Goal: Navigation & Orientation: Find specific page/section

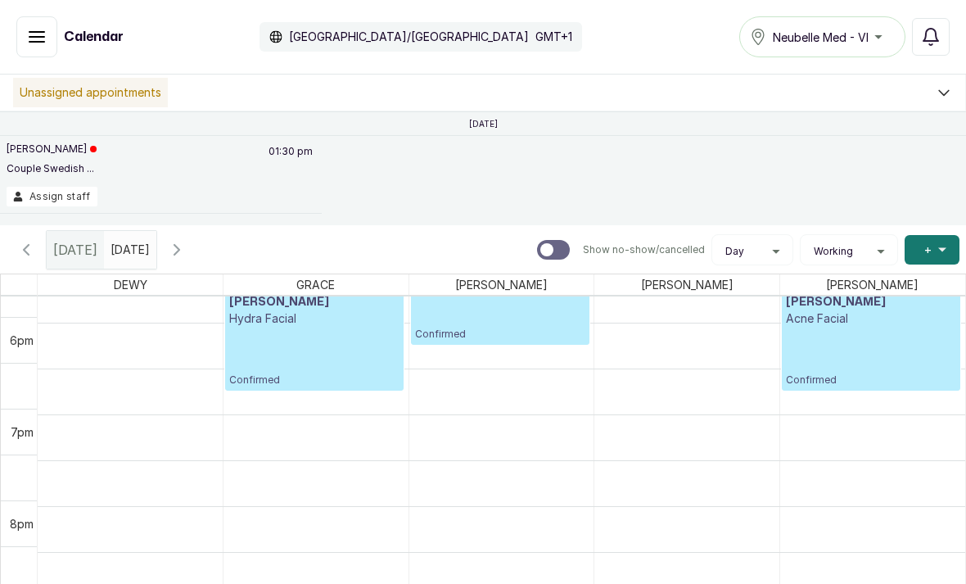
scroll to position [1579, 0]
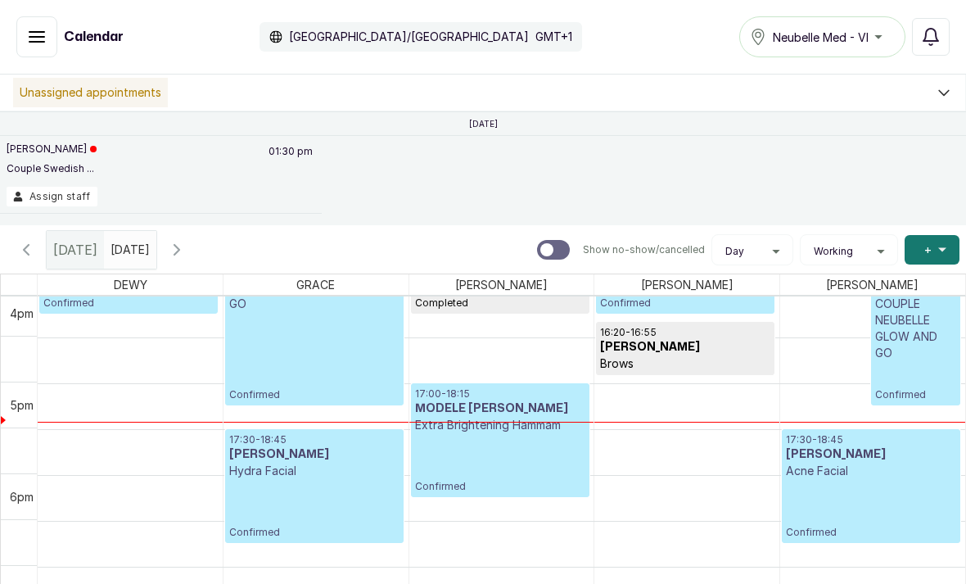
click at [187, 252] on icon "button" at bounding box center [177, 250] width 20 height 20
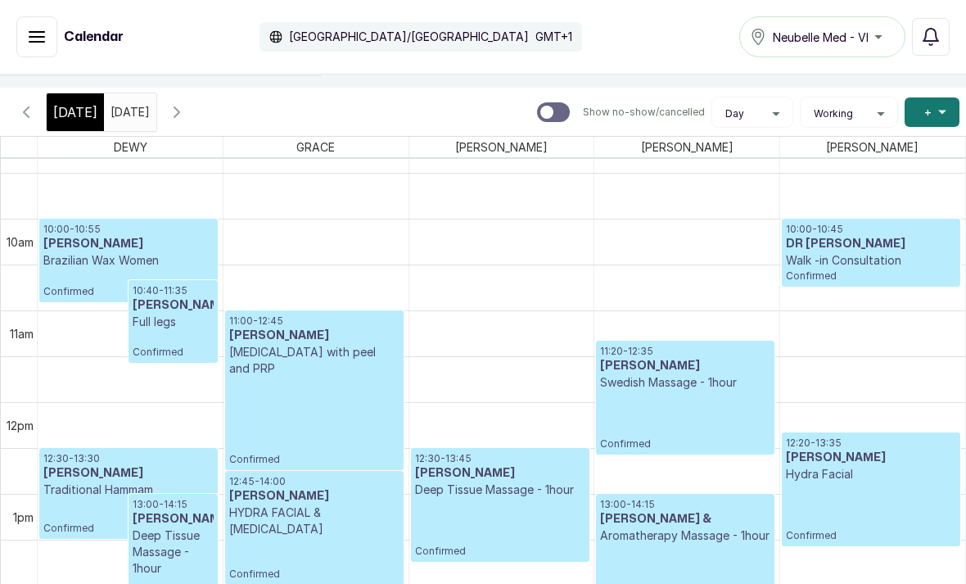
click at [513, 307] on td at bounding box center [502, 288] width 928 height 46
click at [496, 342] on td at bounding box center [502, 333] width 928 height 46
click at [469, 310] on td at bounding box center [502, 288] width 928 height 46
click at [482, 316] on td at bounding box center [502, 333] width 928 height 46
click at [492, 308] on td at bounding box center [502, 288] width 928 height 46
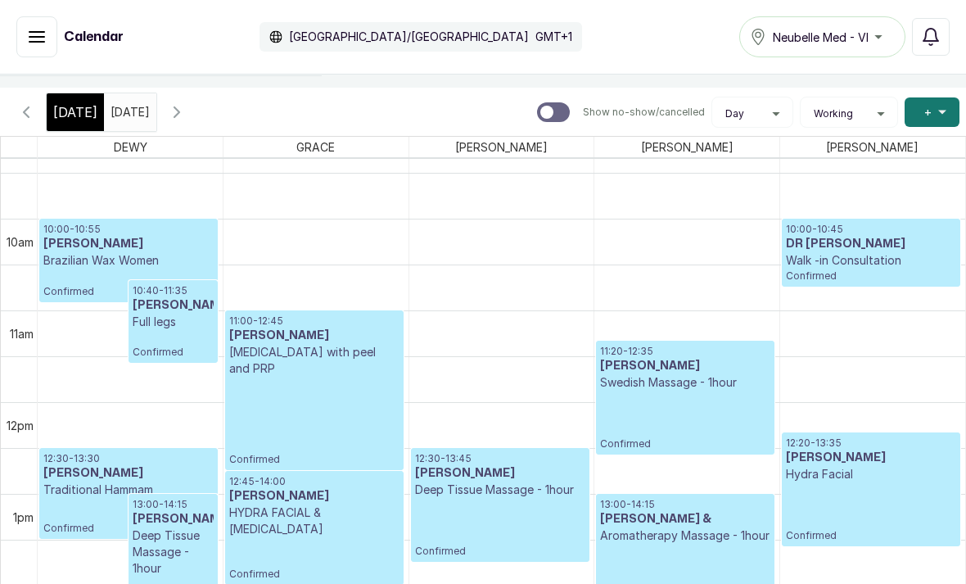
click at [38, 67] on div "Calendar Africa/Lagos GMT+1 Neubelle Med - VI Notifications" at bounding box center [483, 37] width 966 height 75
click at [43, 23] on button "Show no-show/cancelled" at bounding box center [36, 36] width 41 height 41
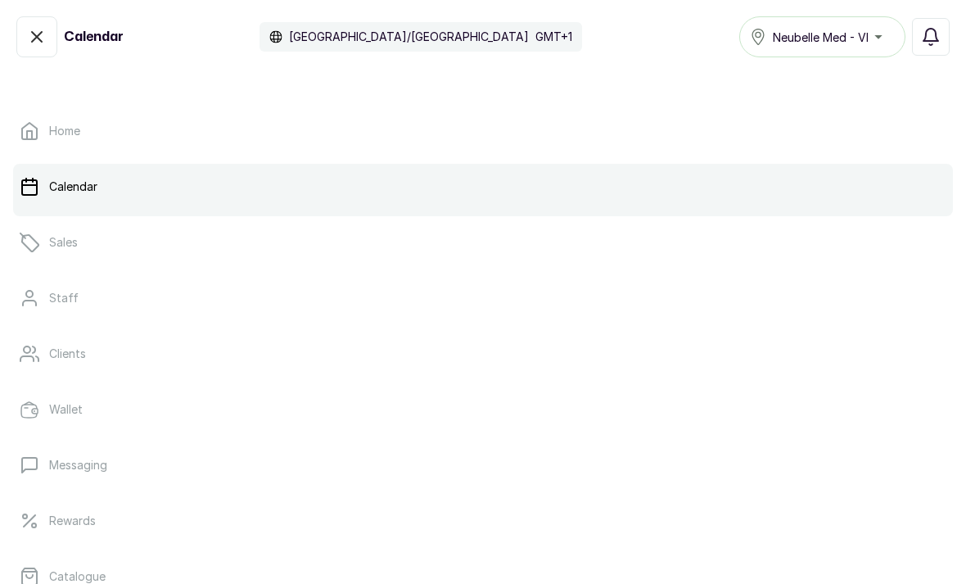
click at [136, 370] on link "Clients" at bounding box center [483, 354] width 940 height 46
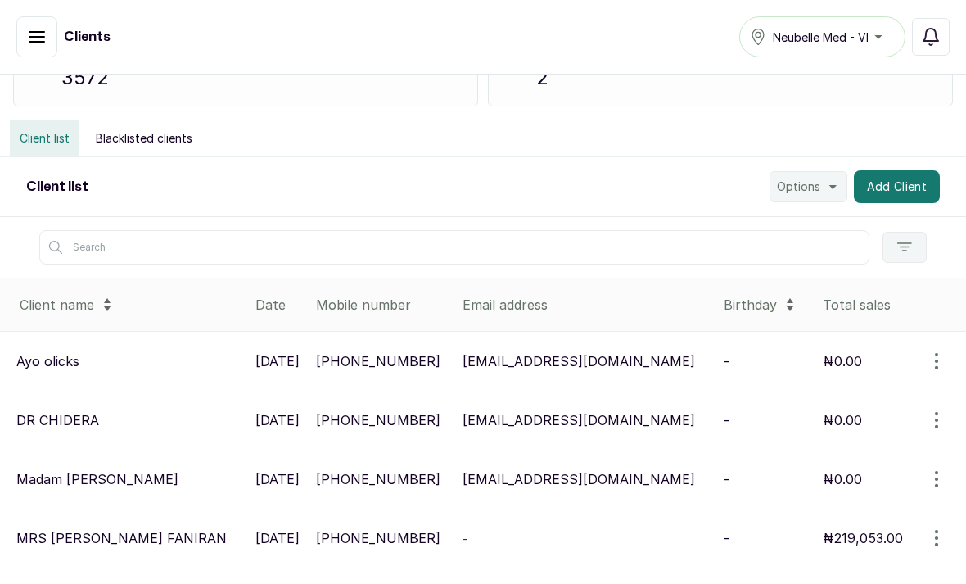
scroll to position [118, 0]
click at [369, 262] on input "text" at bounding box center [454, 248] width 831 height 34
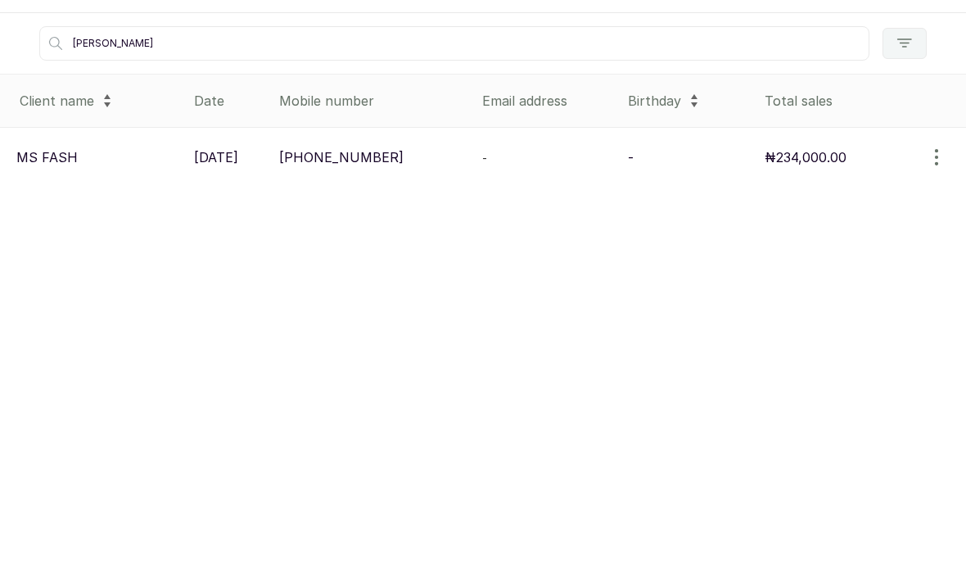
scroll to position [64, 0]
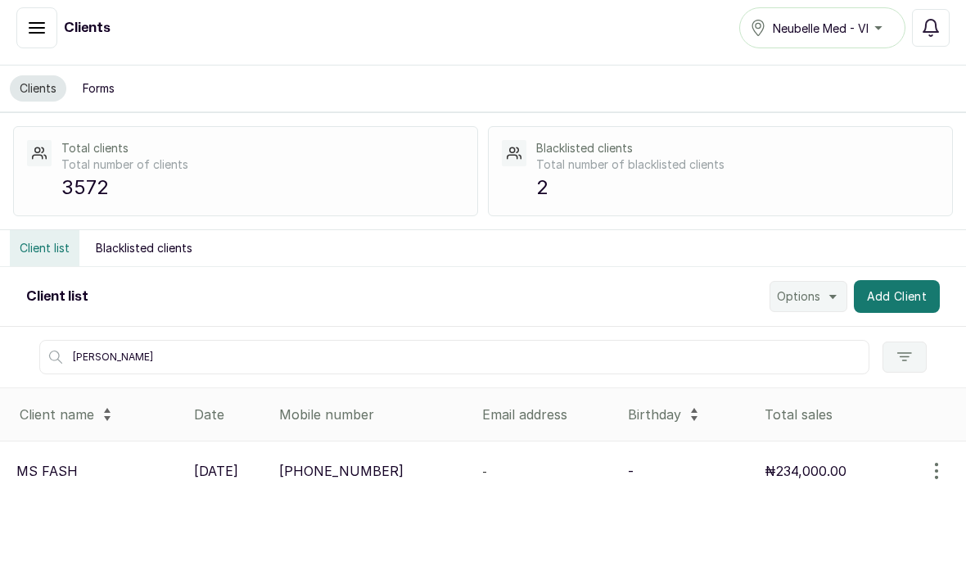
type input "[PERSON_NAME]"
click at [46, 461] on p "[PERSON_NAME]" at bounding box center [46, 471] width 61 height 20
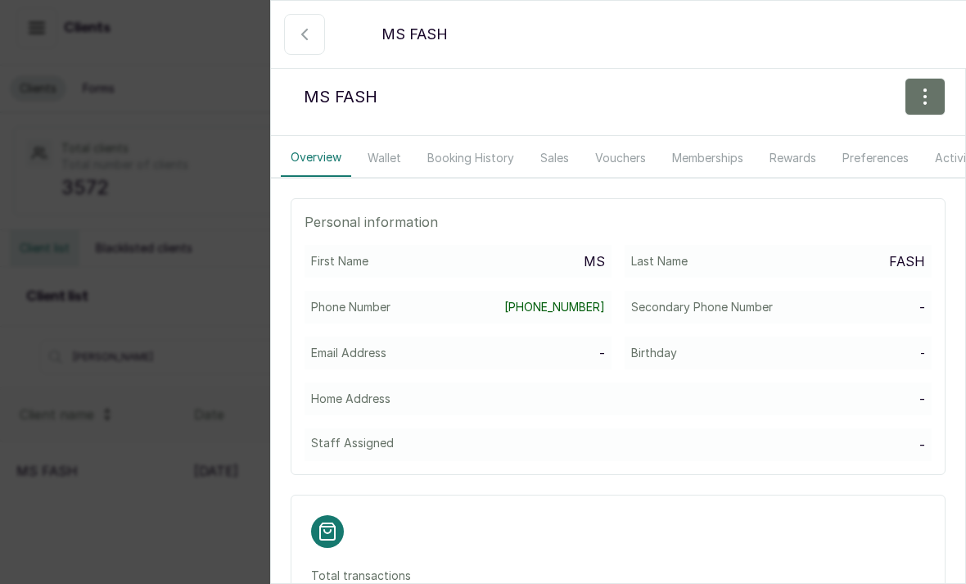
click at [464, 160] on button "Booking History" at bounding box center [471, 158] width 106 height 38
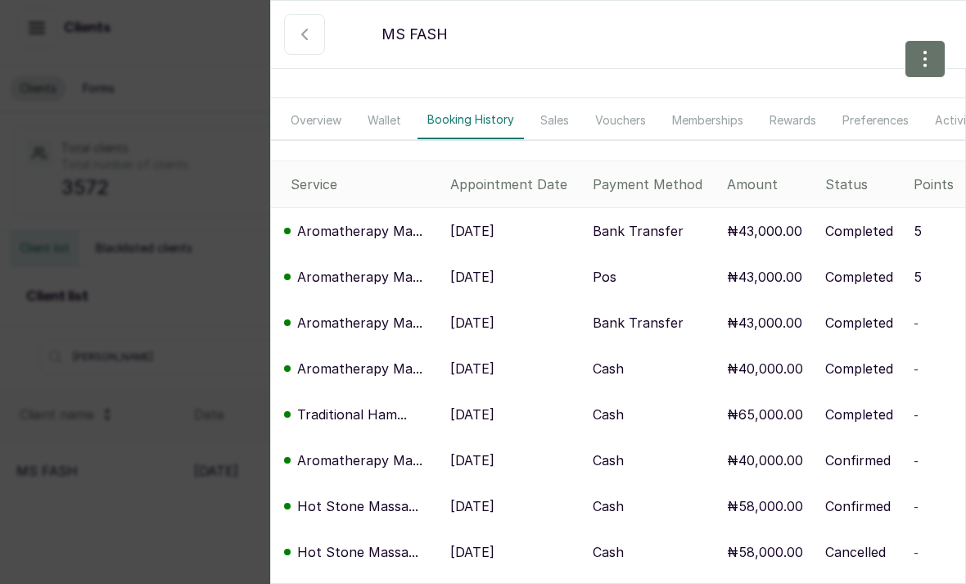
scroll to position [43, 0]
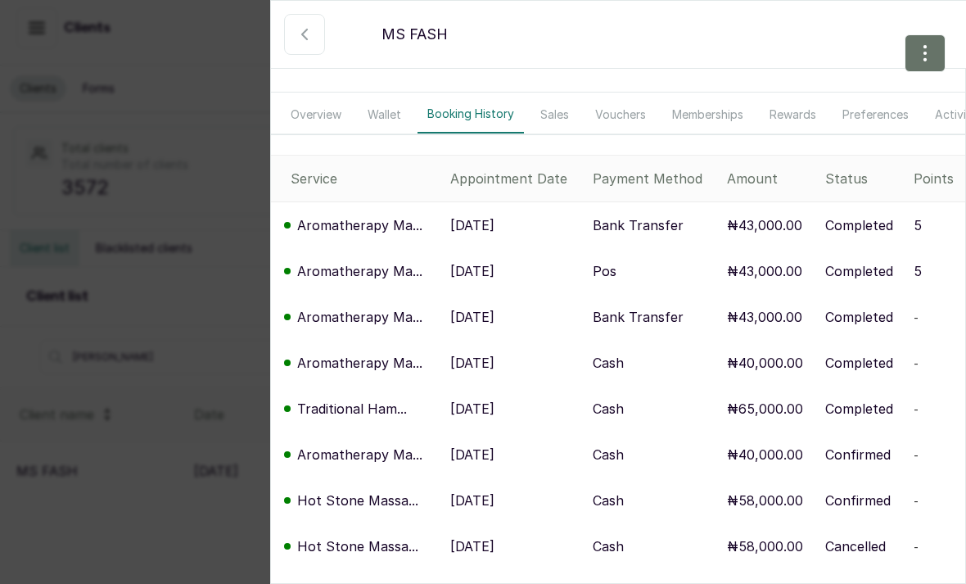
click at [299, 32] on icon "button" at bounding box center [305, 35] width 20 height 20
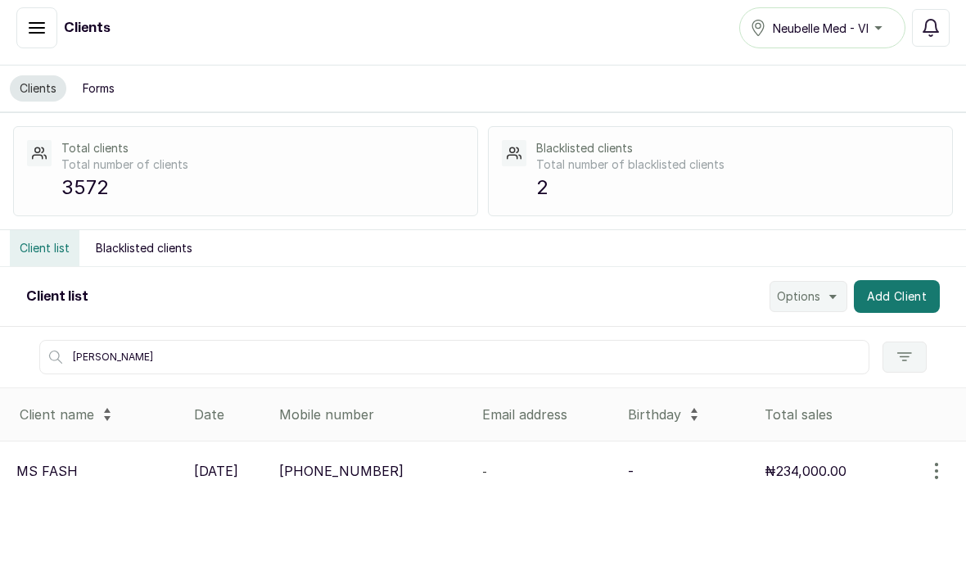
scroll to position [0, 0]
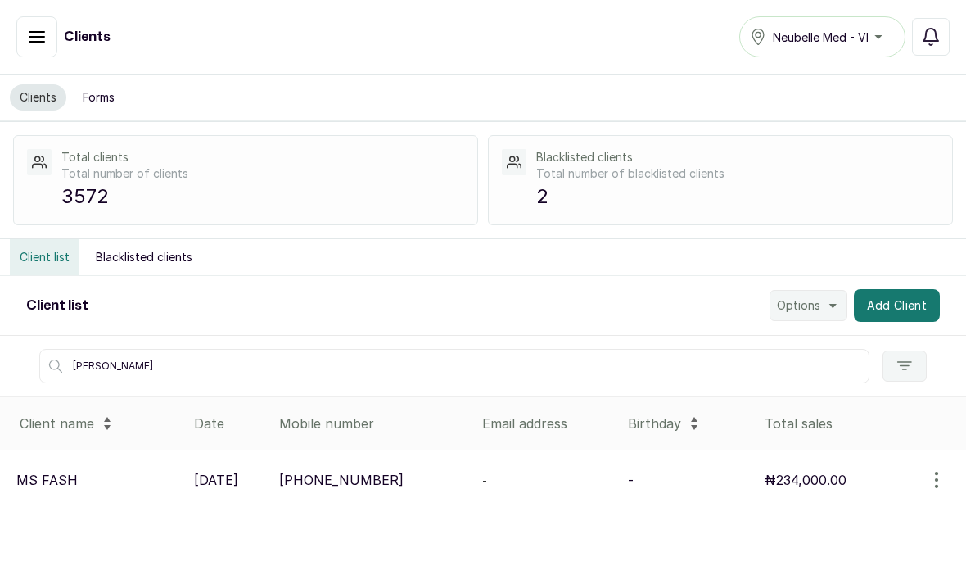
click at [20, 30] on button "button" at bounding box center [36, 36] width 41 height 41
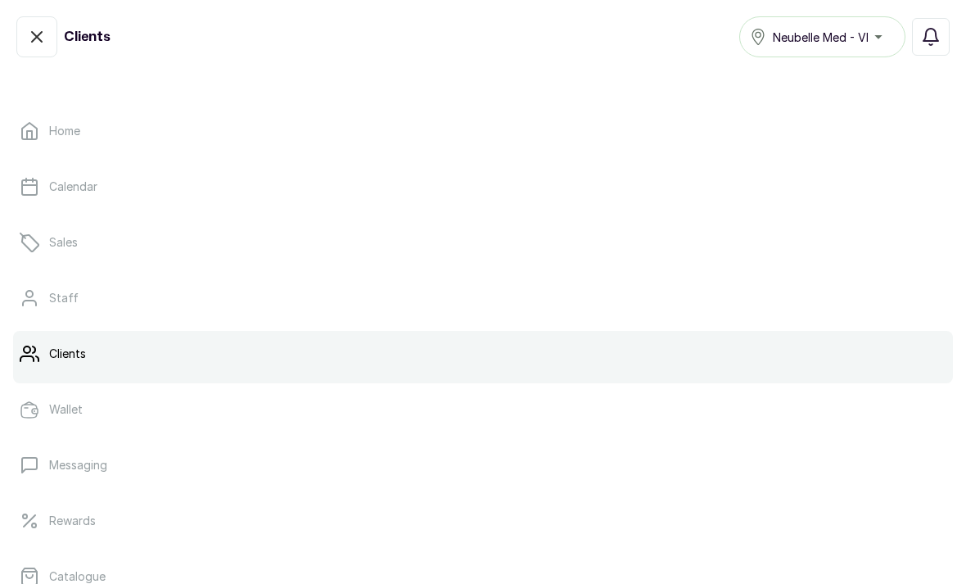
click at [113, 199] on link "Calendar" at bounding box center [483, 187] width 940 height 46
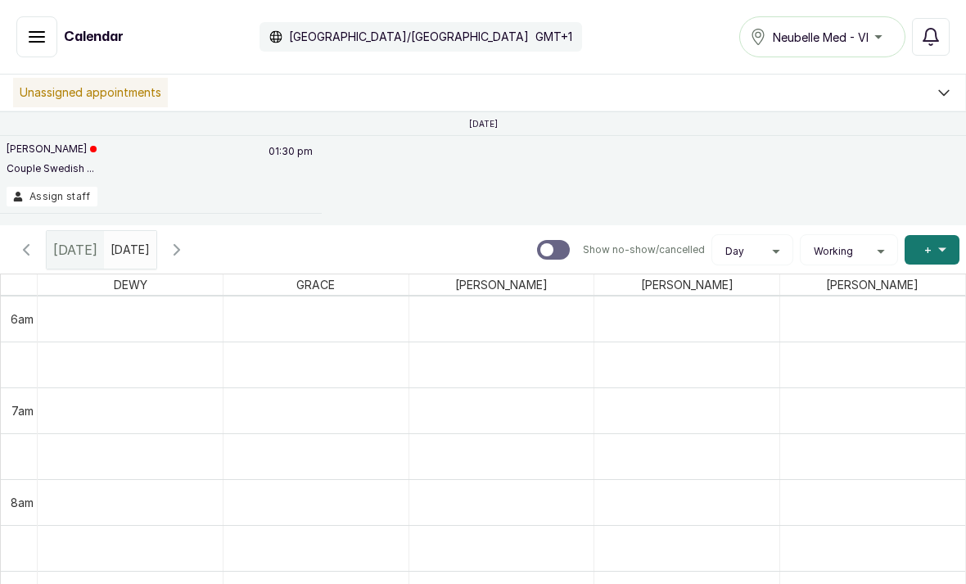
scroll to position [679, 0]
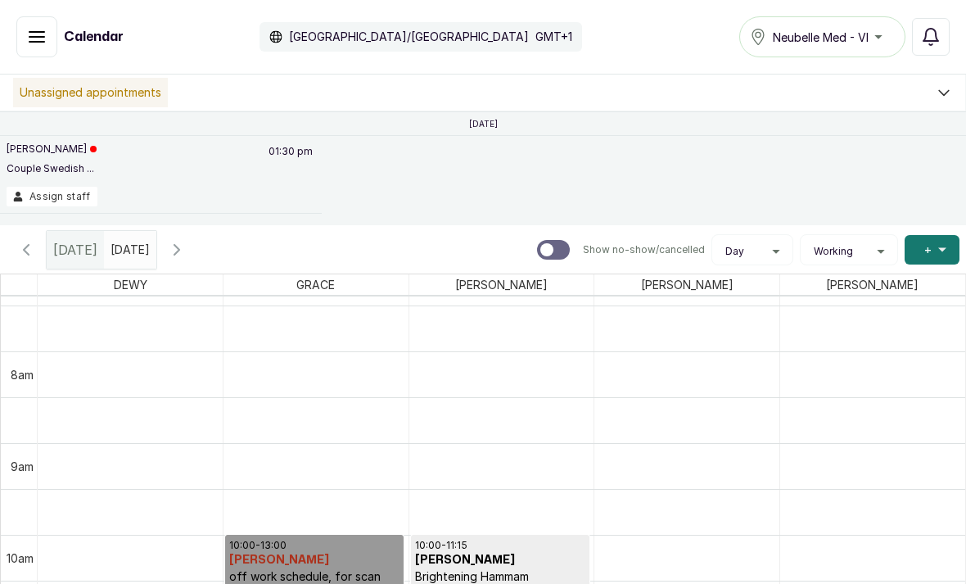
click at [54, 33] on button "Show no-show/cancelled" at bounding box center [36, 36] width 41 height 41
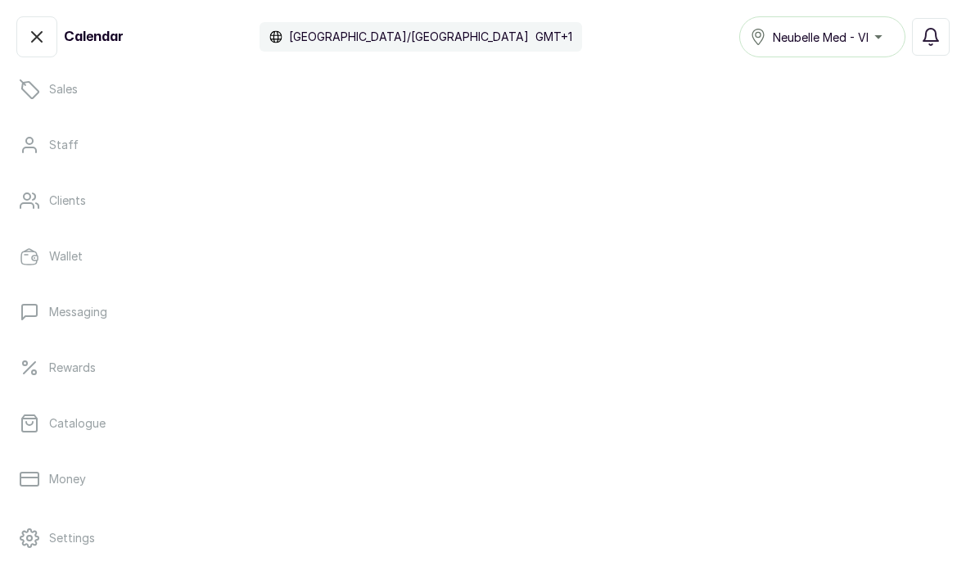
scroll to position [155, 0]
click at [132, 417] on link "Catalogue" at bounding box center [483, 422] width 940 height 46
